Goal: Task Accomplishment & Management: Use online tool/utility

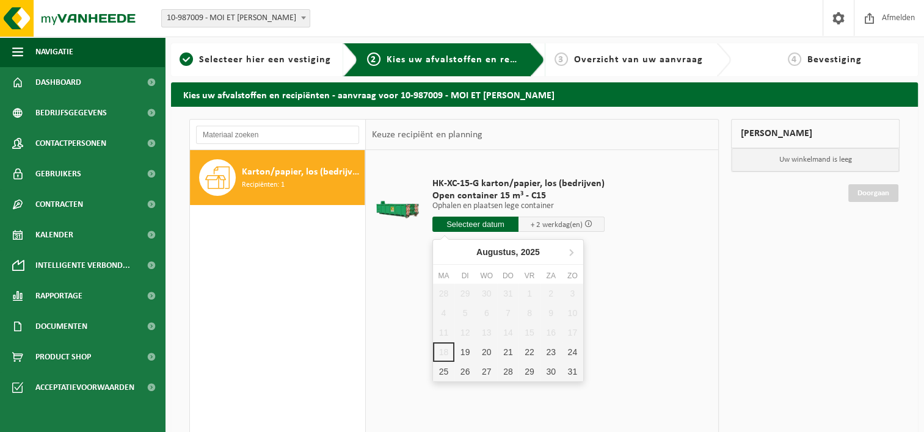
click at [492, 228] on input "text" at bounding box center [475, 224] width 86 height 15
click at [488, 375] on div "27" at bounding box center [486, 372] width 21 height 20
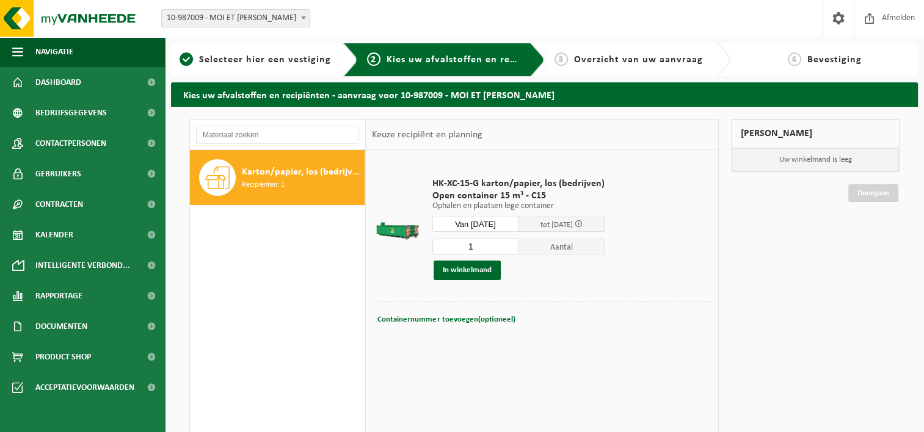
click at [500, 223] on input "Van 2025-08-27" at bounding box center [475, 224] width 86 height 15
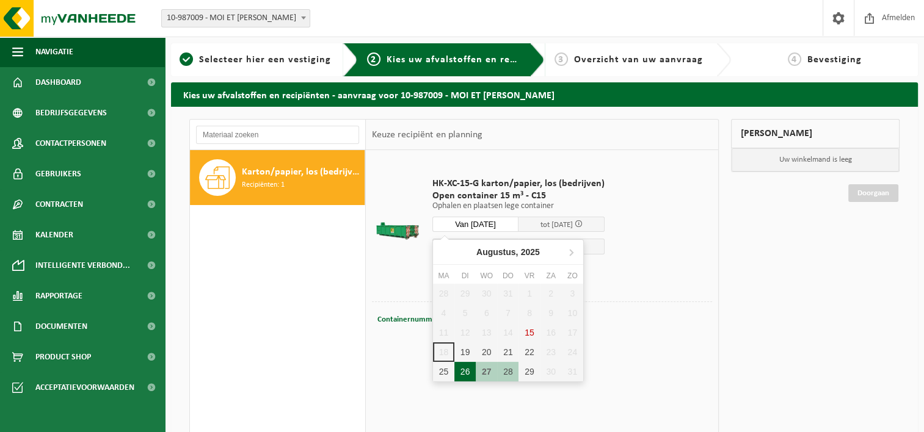
click at [464, 369] on div "26" at bounding box center [464, 372] width 21 height 20
type input "Van 2025-08-26"
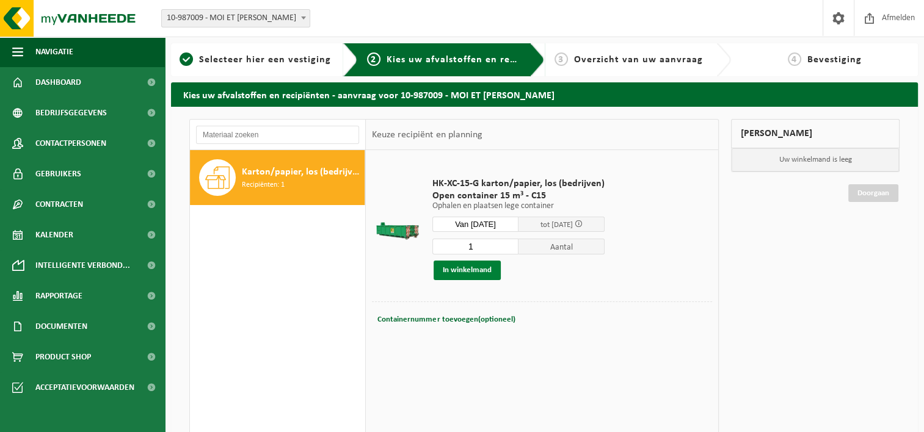
click at [477, 269] on button "In winkelmand" at bounding box center [466, 271] width 67 height 20
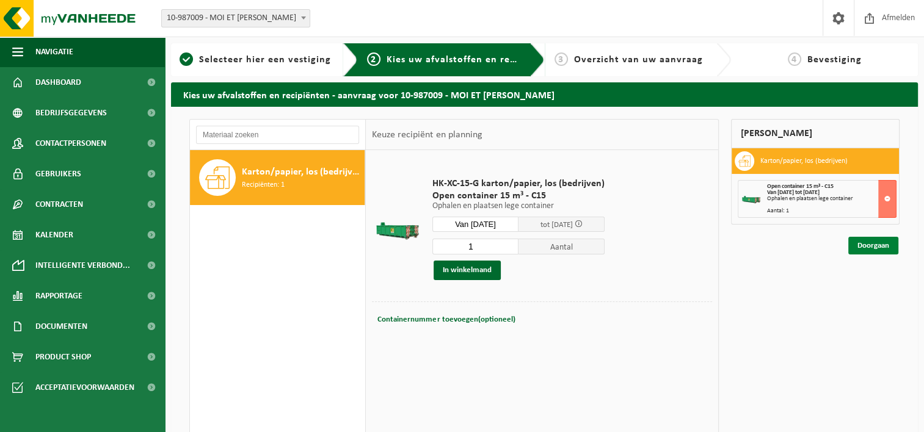
click at [884, 244] on link "Doorgaan" at bounding box center [873, 246] width 50 height 18
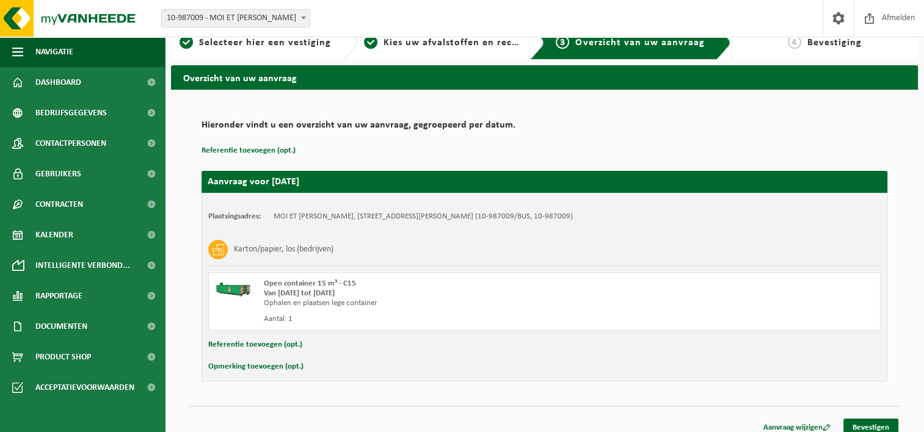
scroll to position [27, 0]
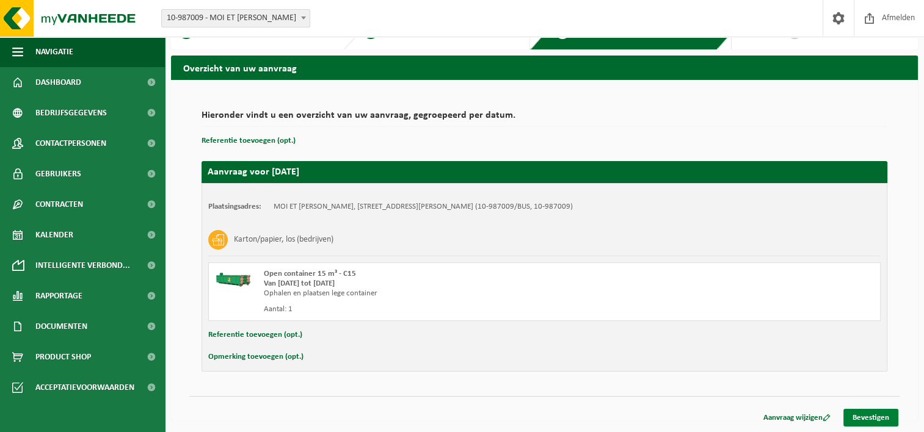
click at [878, 418] on link "Bevestigen" at bounding box center [870, 418] width 55 height 18
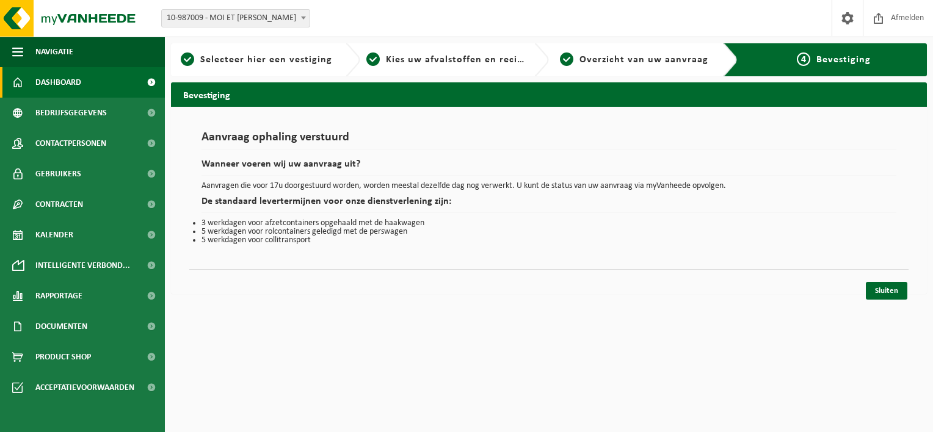
click at [63, 89] on span "Dashboard" at bounding box center [58, 82] width 46 height 31
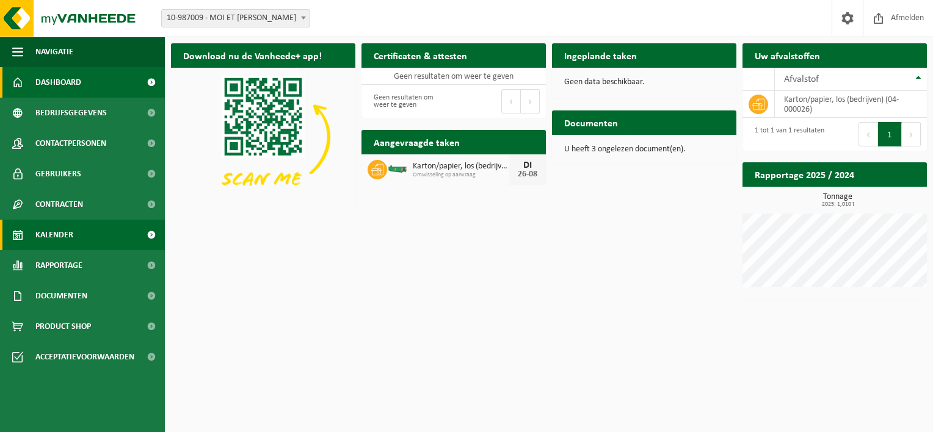
click at [67, 232] on span "Kalender" at bounding box center [54, 235] width 38 height 31
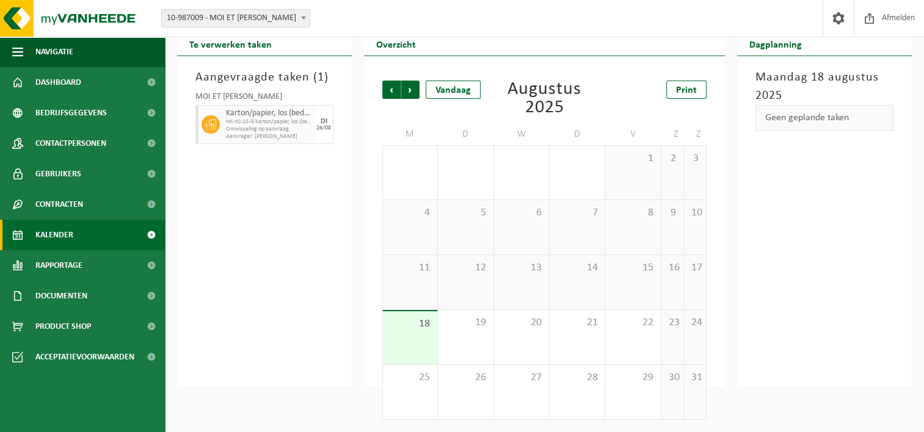
scroll to position [39, 0]
click at [252, 129] on span "Omwisseling op aanvraag" at bounding box center [269, 129] width 86 height 7
